Goal: Find specific page/section: Find specific page/section

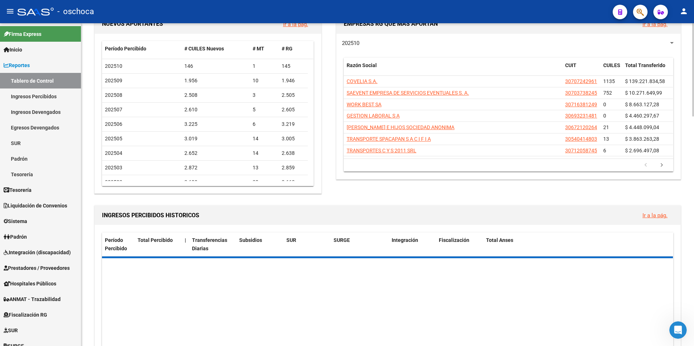
scroll to position [109, 0]
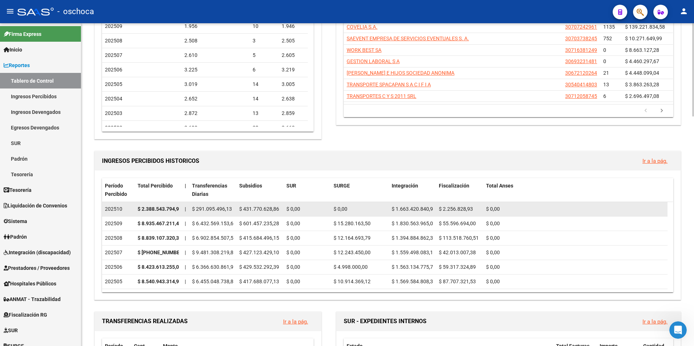
click at [167, 207] on strong "$ 2.388.543.794,90" at bounding box center [160, 209] width 44 height 6
click at [166, 207] on strong "$ 2.388.543.794,90" at bounding box center [160, 209] width 44 height 6
click at [150, 210] on strong "$ 2.388.543.794,90" at bounding box center [160, 209] width 44 height 6
drag, startPoint x: 150, startPoint y: 210, endPoint x: 205, endPoint y: 213, distance: 54.5
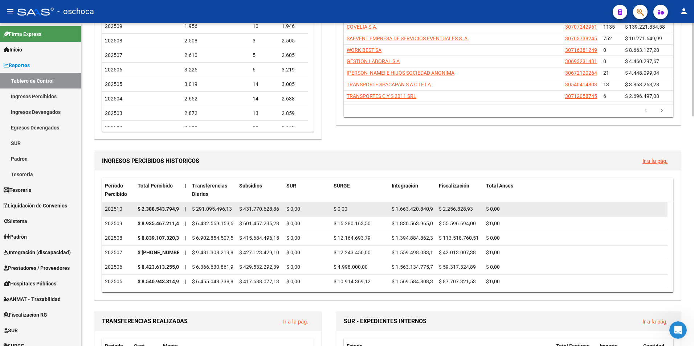
click at [205, 213] on div "$ 291.095.496,13" at bounding box center [212, 209] width 41 height 8
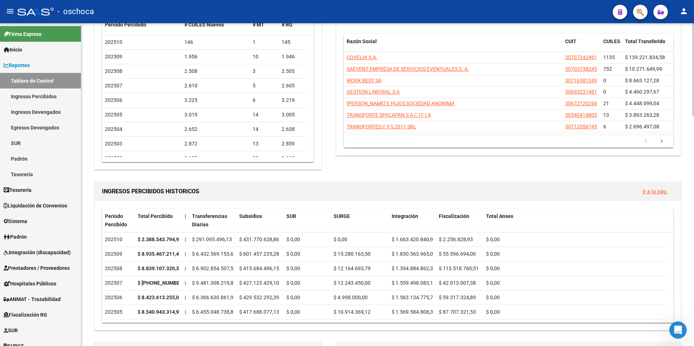
scroll to position [68, 0]
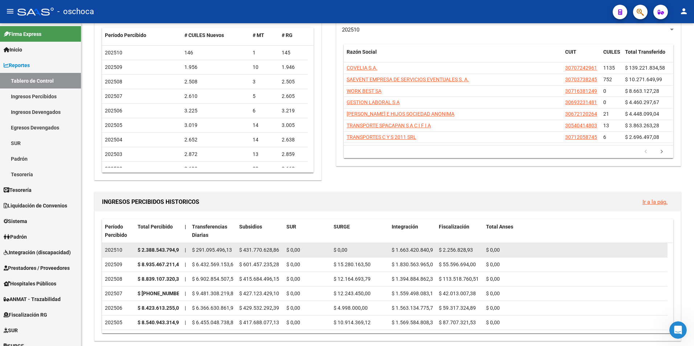
click at [145, 253] on div "$ 2.388.543.794,90" at bounding box center [158, 250] width 41 height 8
click at [145, 252] on strong "$ 2.388.543.794,90" at bounding box center [160, 250] width 44 height 6
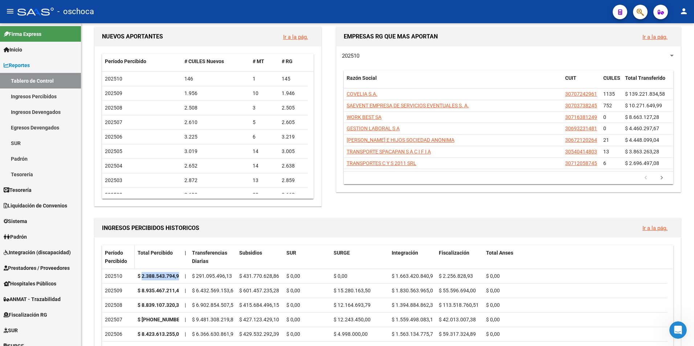
scroll to position [0, 0]
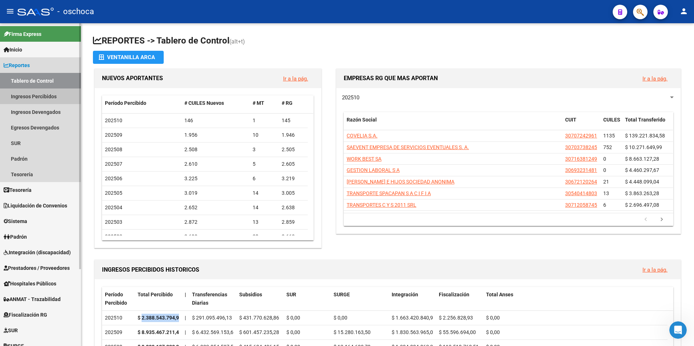
click at [24, 98] on link "Ingresos Percibidos" at bounding box center [40, 97] width 81 height 16
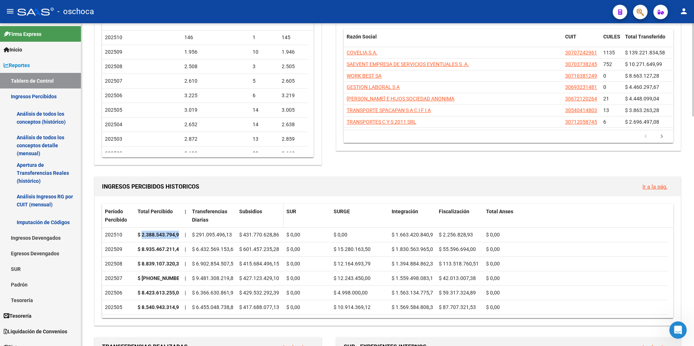
scroll to position [109, 0]
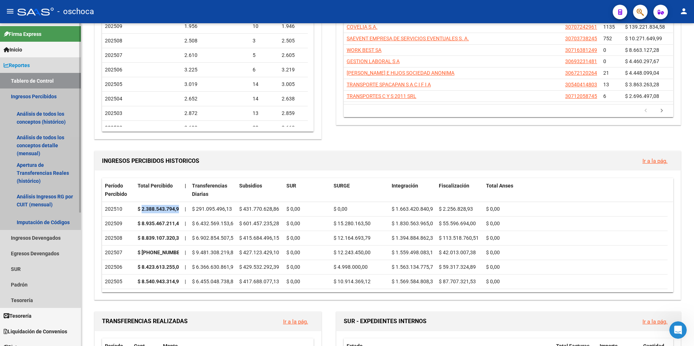
click at [29, 96] on link "Ingresos Percibidos" at bounding box center [40, 97] width 81 height 16
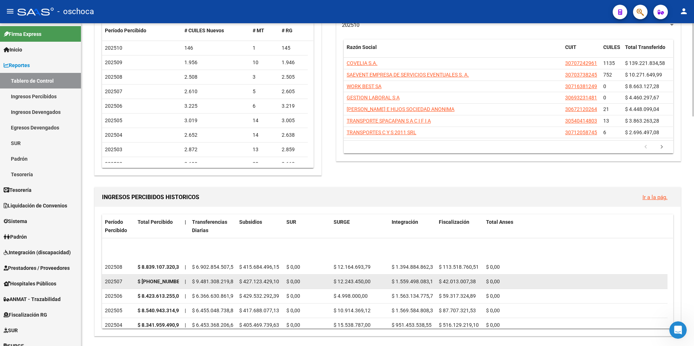
scroll to position [0, 0]
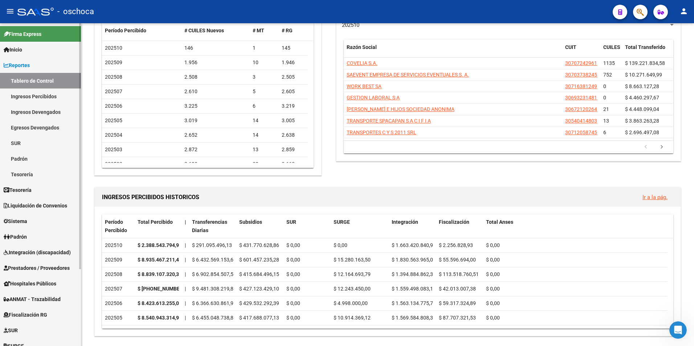
click at [24, 97] on link "Ingresos Percibidos" at bounding box center [40, 97] width 81 height 16
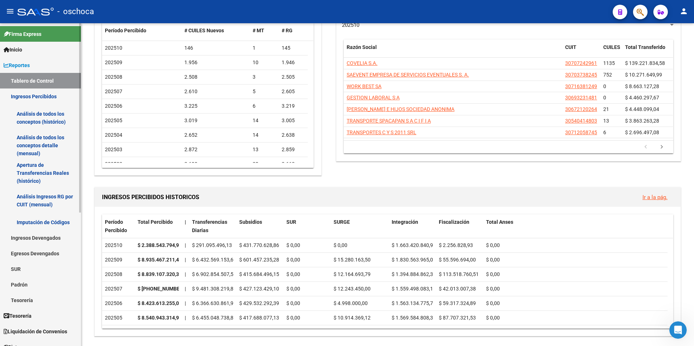
click at [54, 144] on link "Análisis de todos los conceptos detalle (mensual)" at bounding box center [40, 146] width 81 height 28
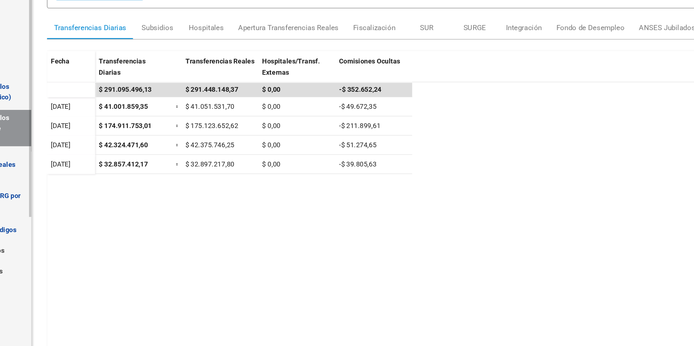
scroll to position [72, 0]
